Goal: Task Accomplishment & Management: Use online tool/utility

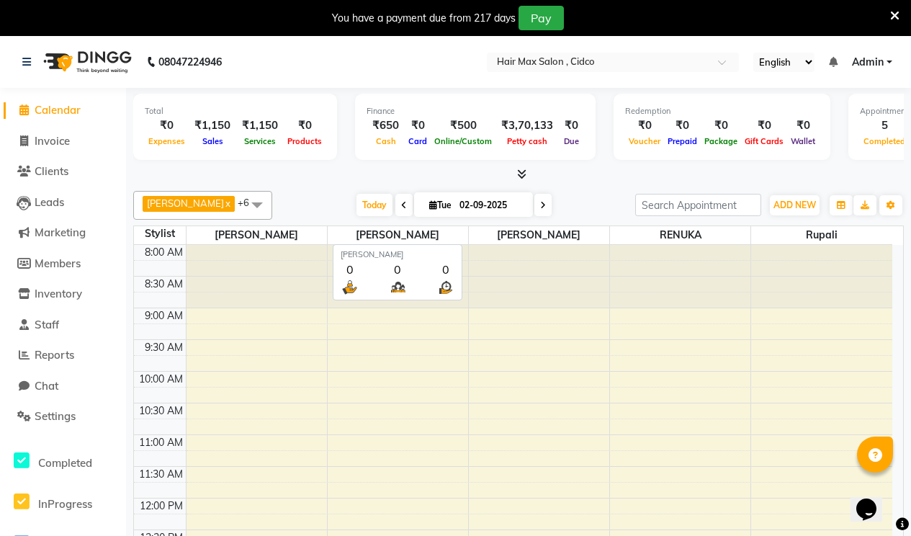
scroll to position [441, 0]
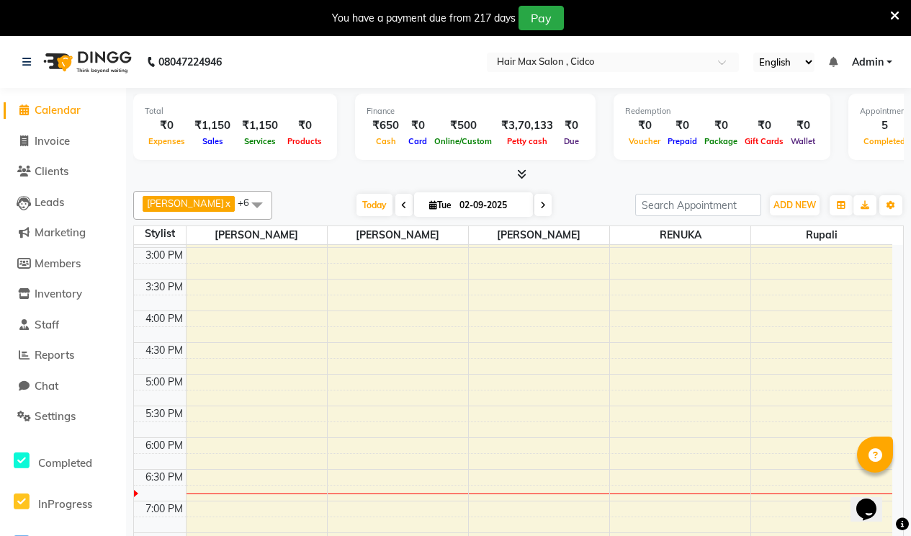
select select "service"
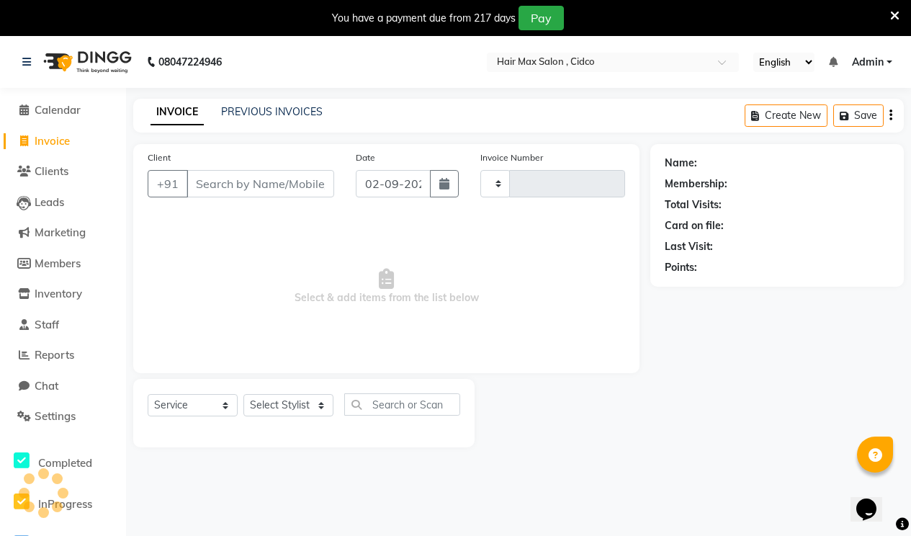
type input "1456"
select select "7580"
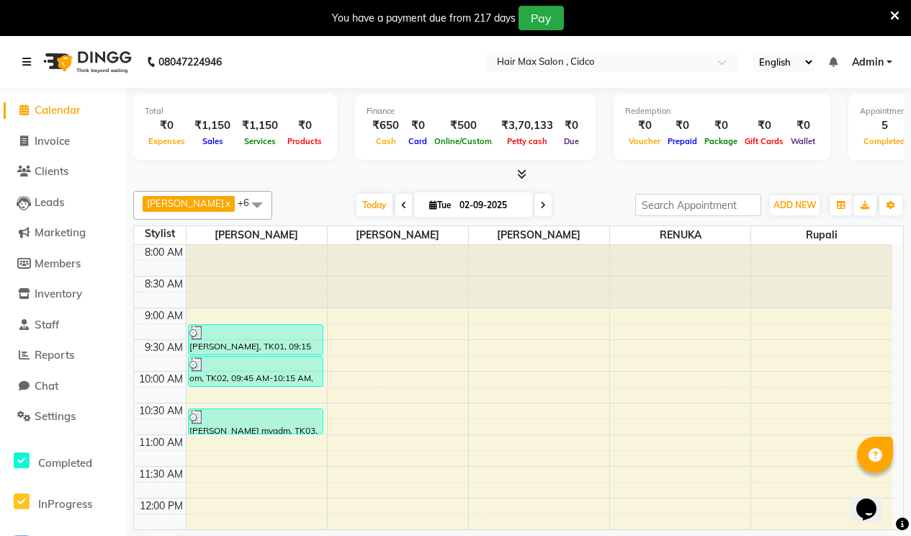
click at [29, 58] on icon at bounding box center [26, 62] width 9 height 10
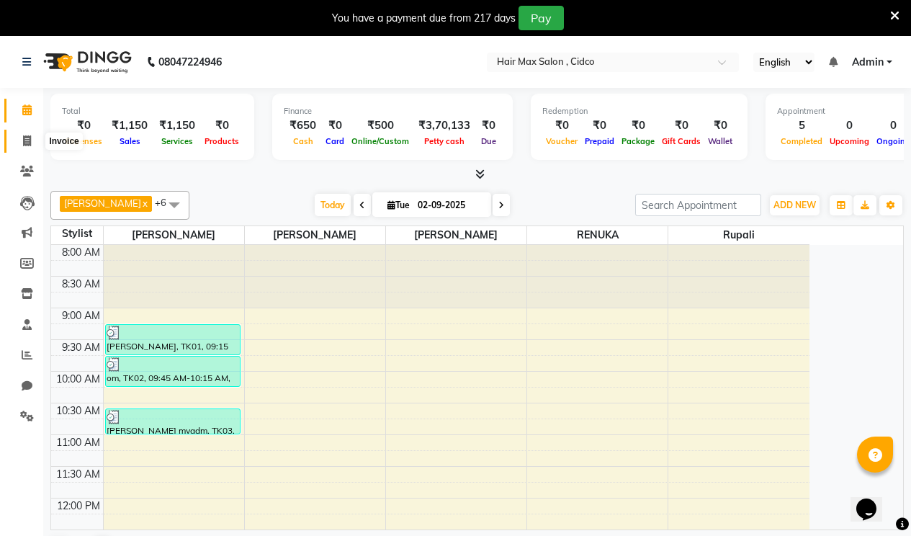
click at [20, 147] on span at bounding box center [26, 141] width 25 height 17
select select "7580"
select select "service"
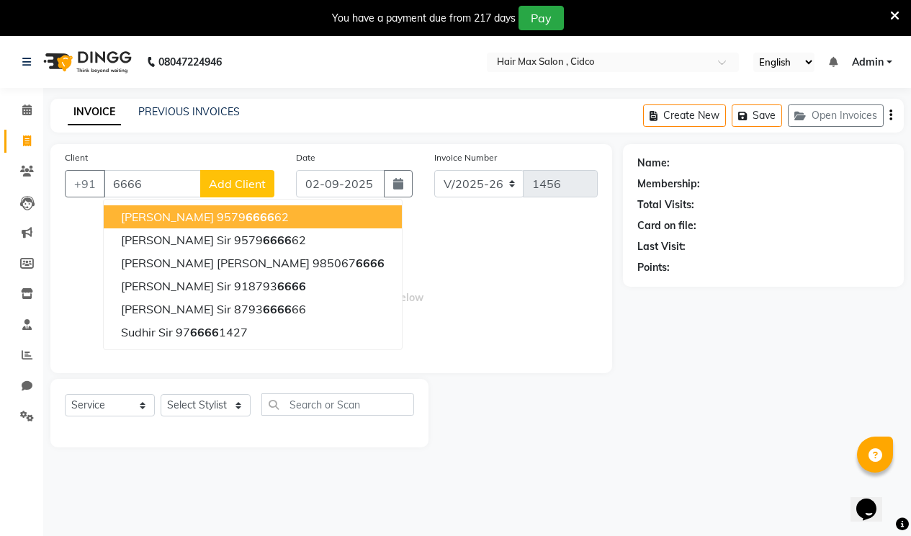
click at [158, 213] on span "[PERSON_NAME]" at bounding box center [167, 217] width 93 height 14
type input "9579666662"
select select "1: Object"
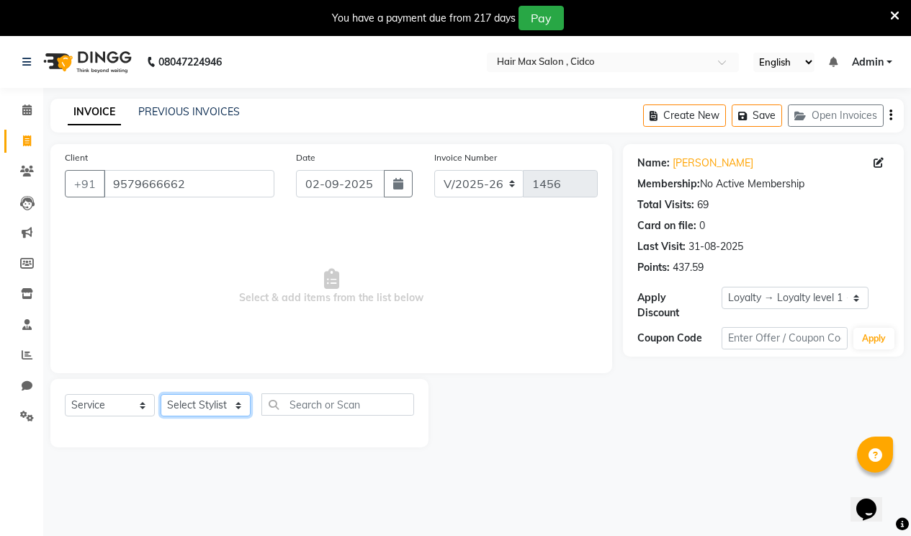
click at [214, 397] on select "Select Stylist [PERSON_NAME] [PERSON_NAME] RENUKA [PERSON_NAME] [PERSON_NAME]" at bounding box center [206, 405] width 90 height 22
click at [199, 179] on input "9579666662" at bounding box center [189, 183] width 171 height 27
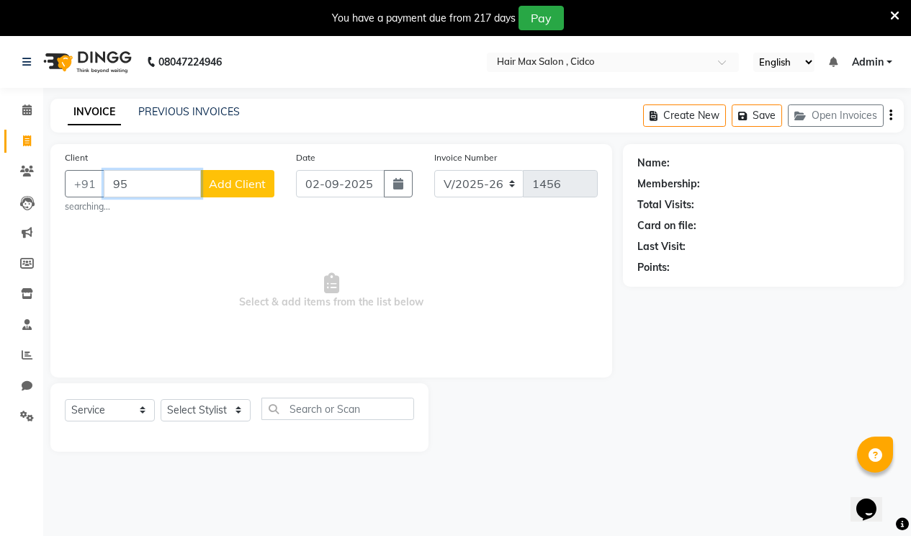
type input "9"
